Goal: Transaction & Acquisition: Purchase product/service

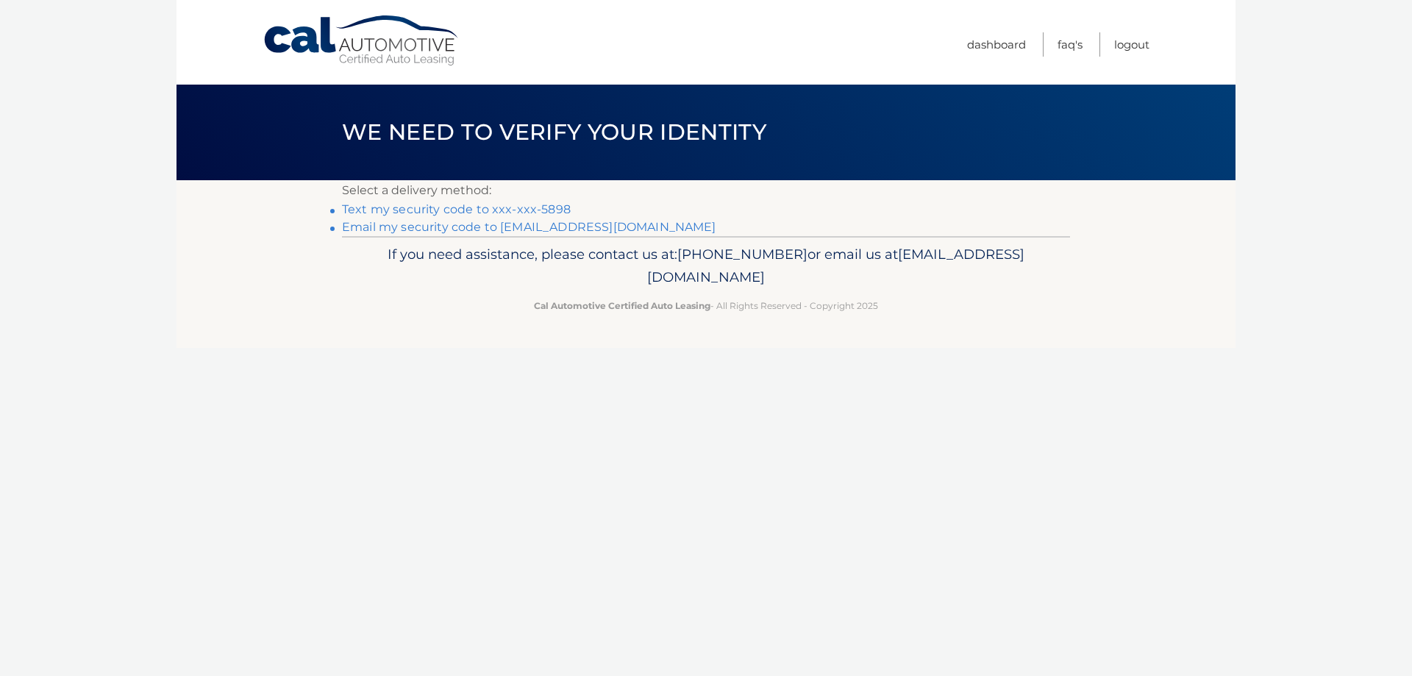
click at [516, 210] on link "Text my security code to xxx-xxx-5898" at bounding box center [456, 209] width 229 height 14
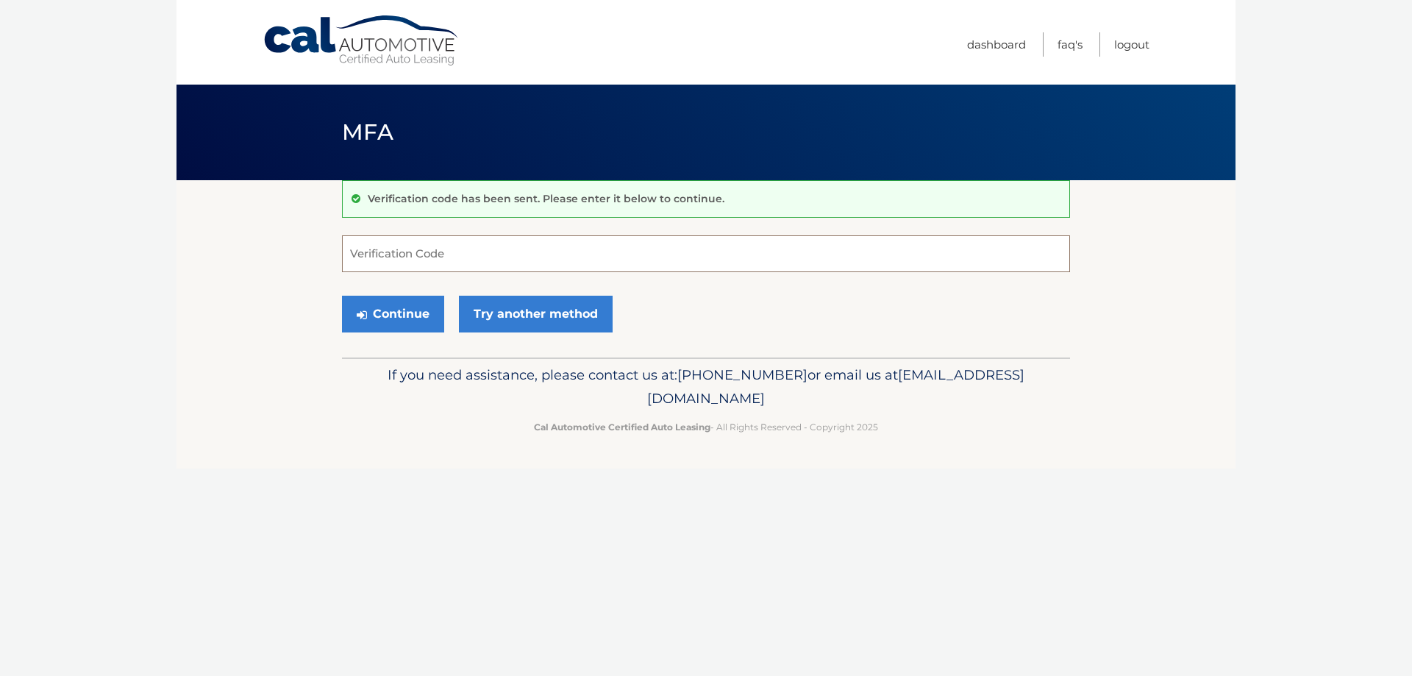
click at [469, 257] on input "Verification Code" at bounding box center [706, 253] width 728 height 37
type input "410528"
click at [342, 296] on button "Continue" at bounding box center [393, 314] width 102 height 37
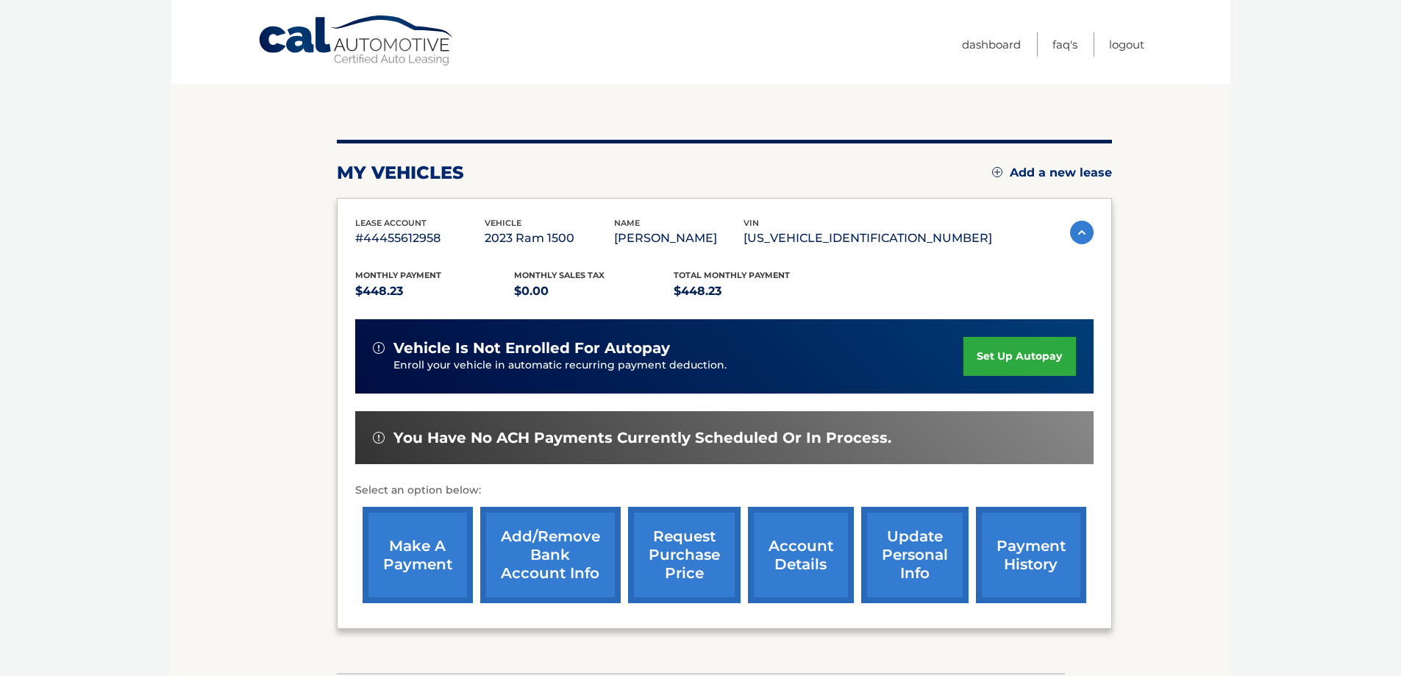
scroll to position [147, 0]
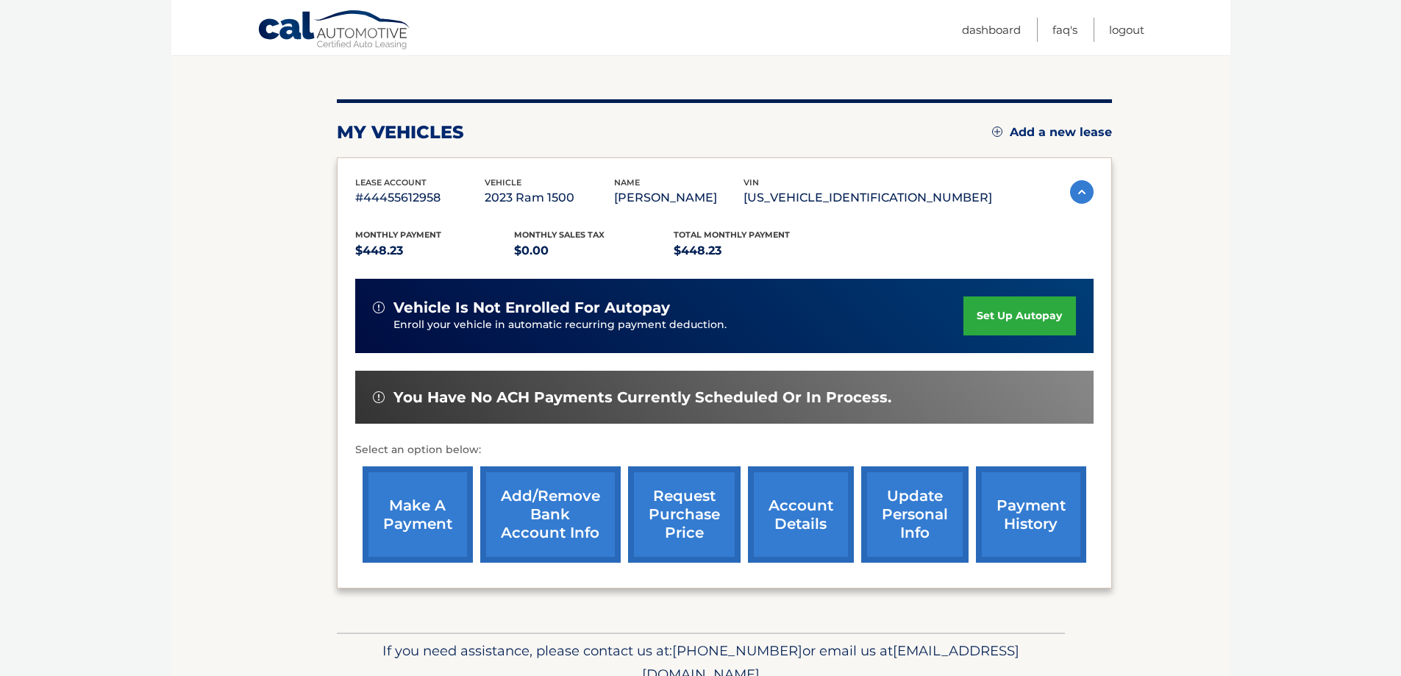
click at [419, 517] on link "make a payment" at bounding box center [418, 514] width 110 height 96
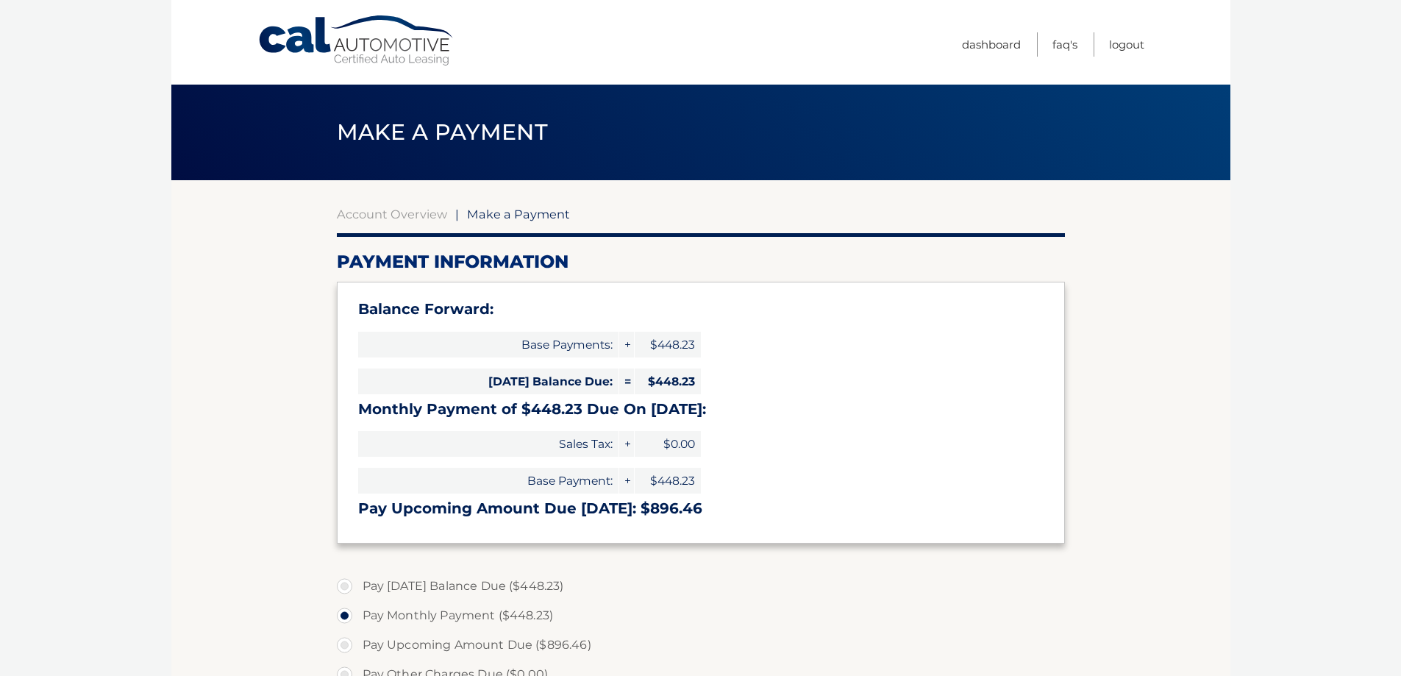
select select "NTM0MGNkNjQtYWJkZC00ODc1LWI0ODMtMmNmZWI2ZWQ5ODVl"
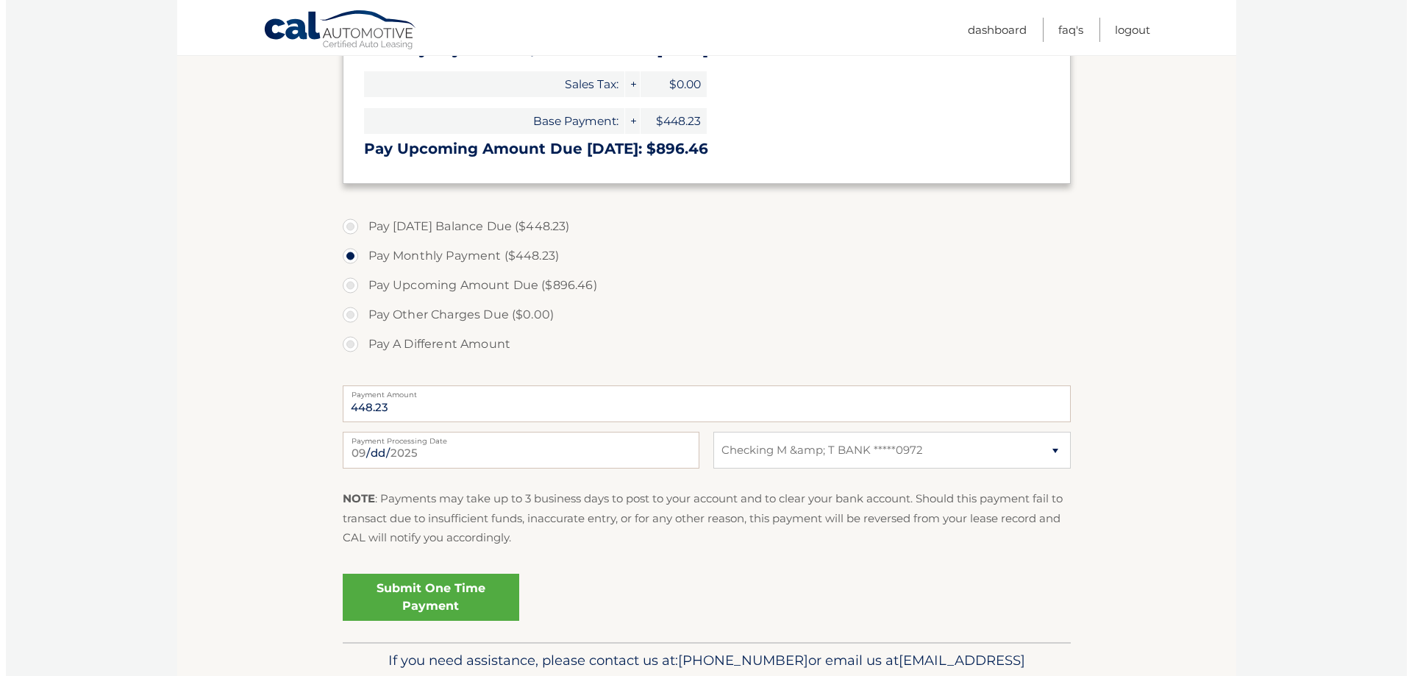
scroll to position [368, 0]
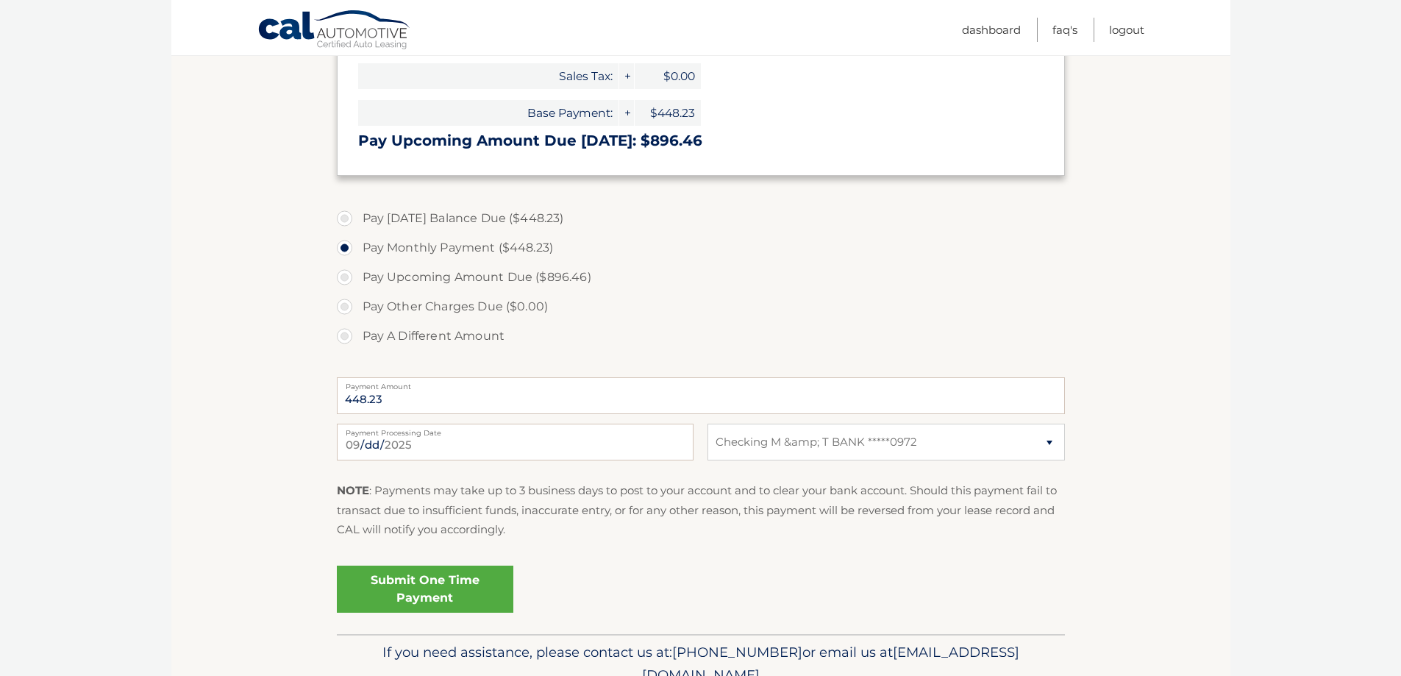
click at [449, 597] on link "Submit One Time Payment" at bounding box center [425, 589] width 177 height 47
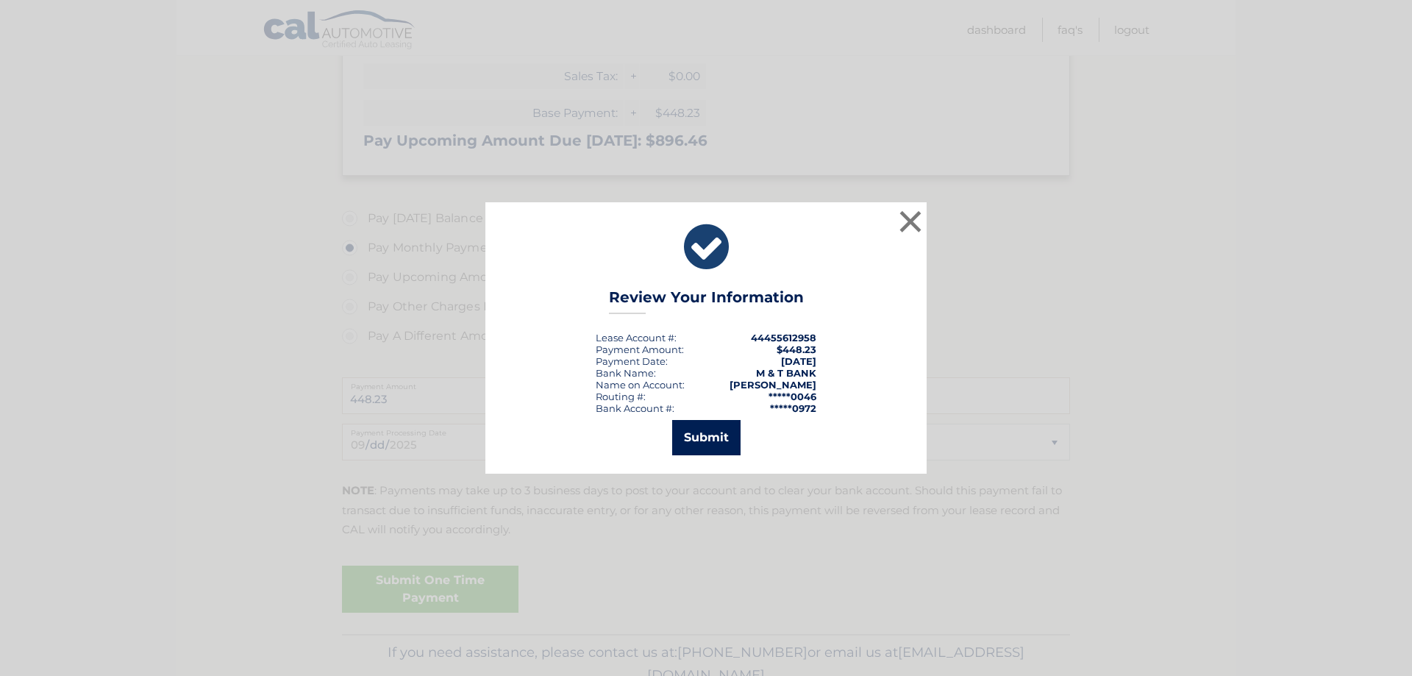
click at [708, 444] on button "Submit" at bounding box center [706, 437] width 68 height 35
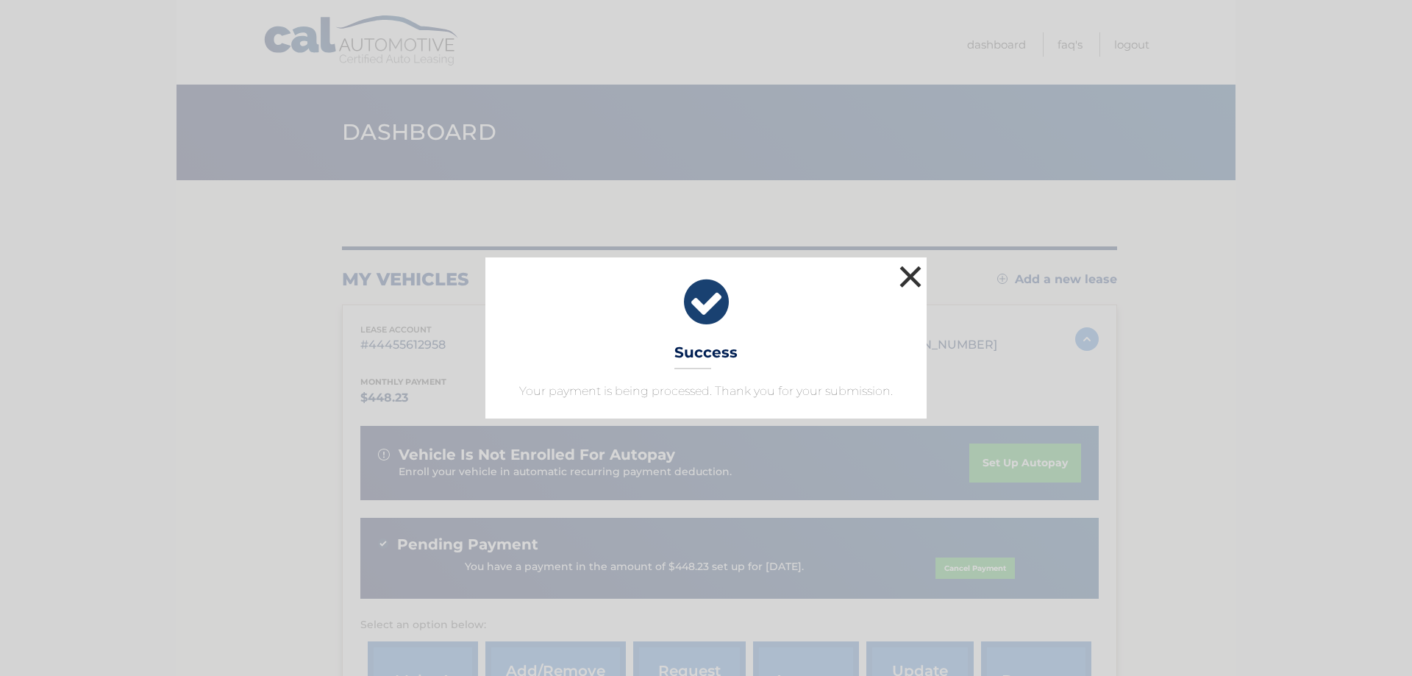
drag, startPoint x: 910, startPoint y: 277, endPoint x: 894, endPoint y: 258, distance: 24.5
click at [910, 277] on button "×" at bounding box center [910, 276] width 29 height 29
